Goal: Find specific page/section: Find specific page/section

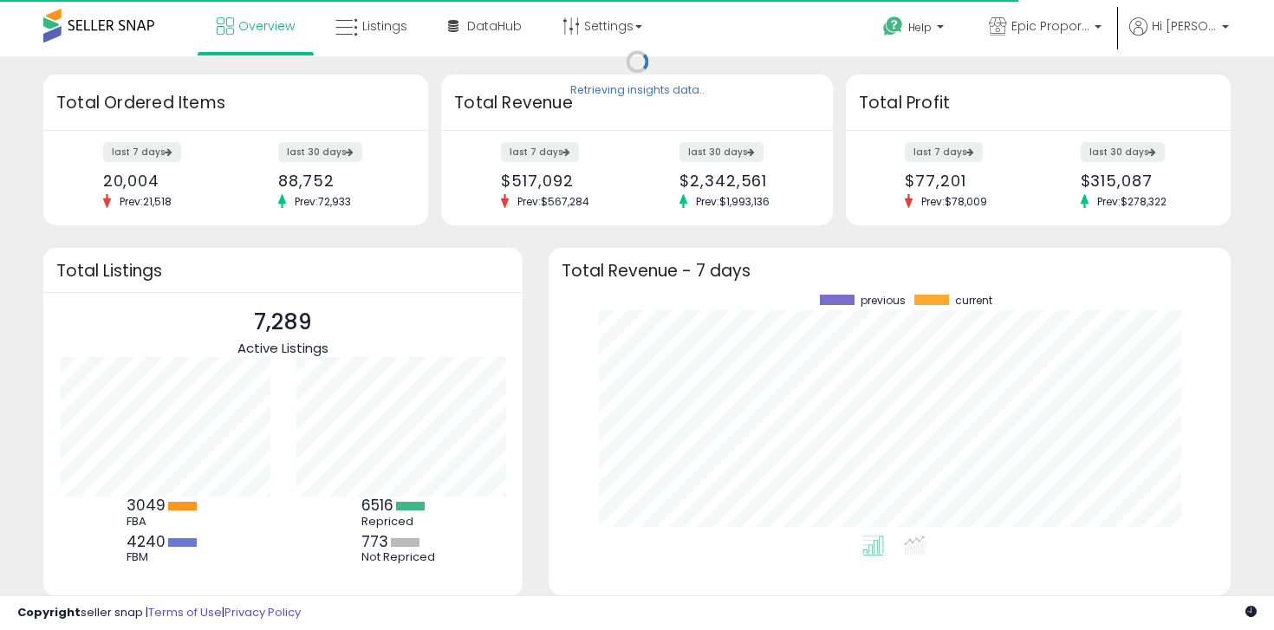
scroll to position [241, 647]
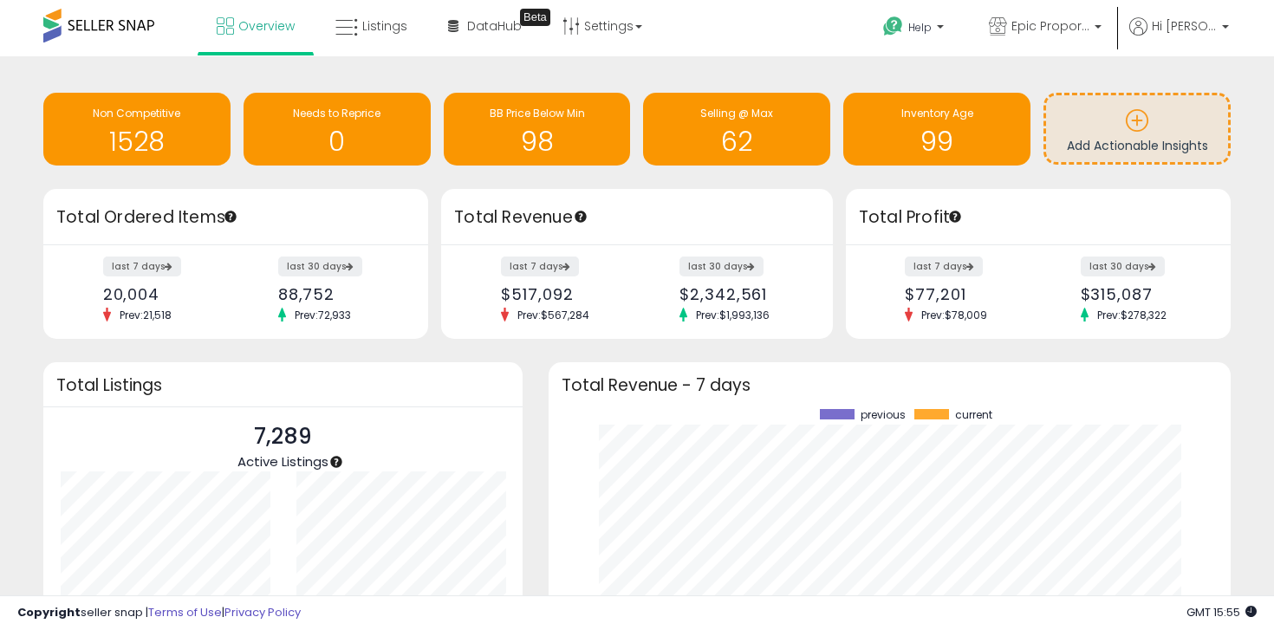
click at [753, 65] on div "Retrieving insights data.. Non Competitive 1528 Needs to Reprice 0 BB Price Bel…" at bounding box center [637, 427] width 1274 height 742
click at [562, 140] on h1 "98" at bounding box center [537, 141] width 170 height 29
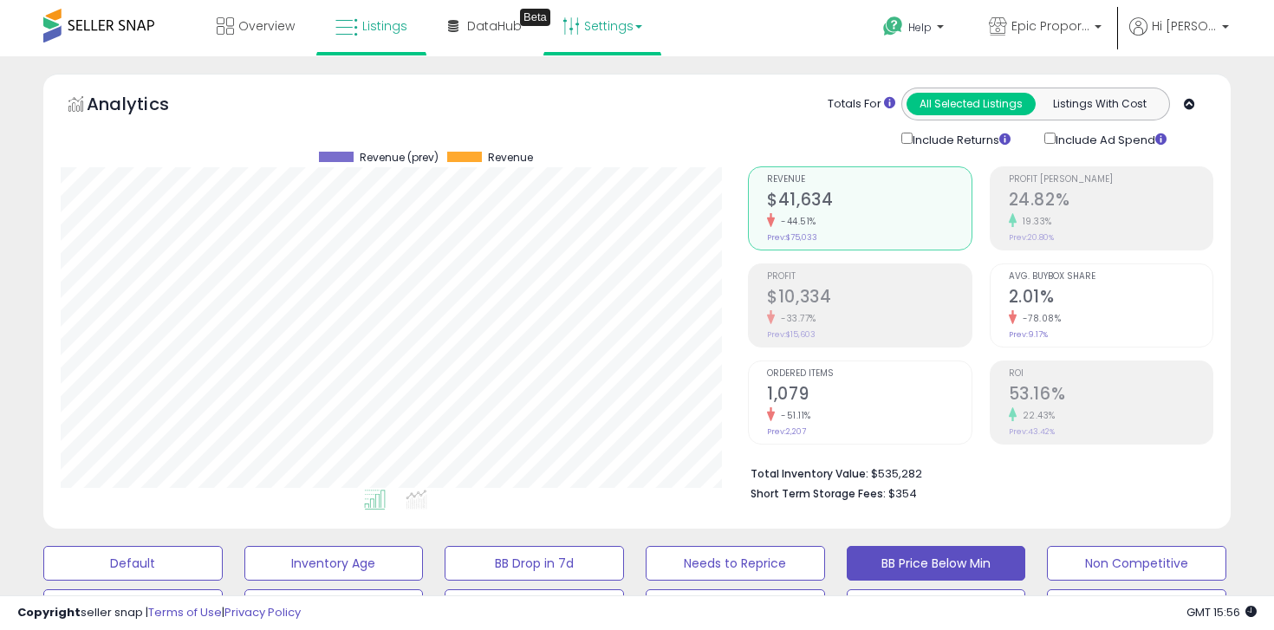
scroll to position [355, 687]
